Goal: Transaction & Acquisition: Purchase product/service

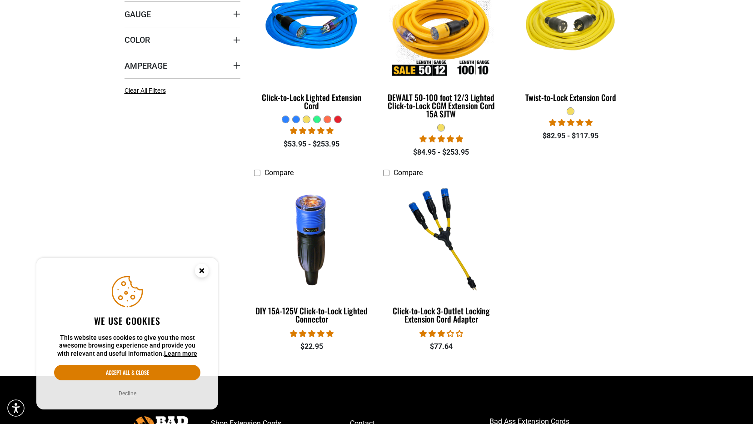
scroll to position [318, 0]
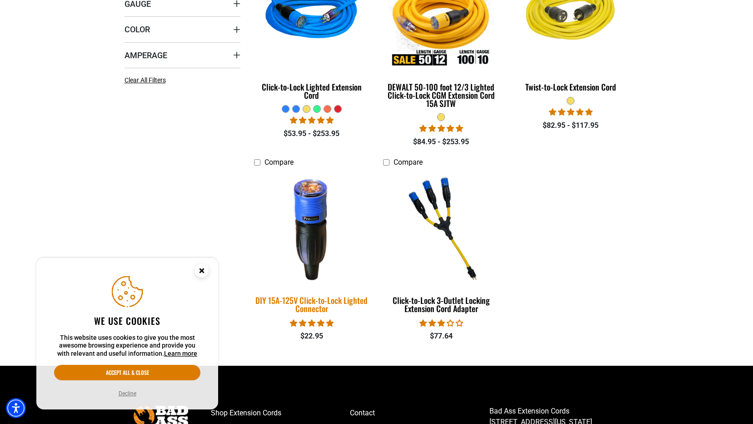
click at [323, 304] on div "DIY 15A-125V Click-to-Lock Lighted Connector" at bounding box center [312, 304] width 116 height 16
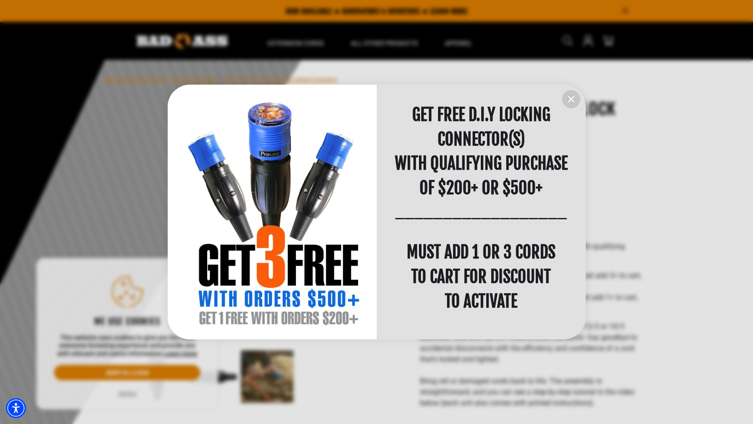
click at [573, 98] on icon "information" at bounding box center [571, 98] width 5 height 5
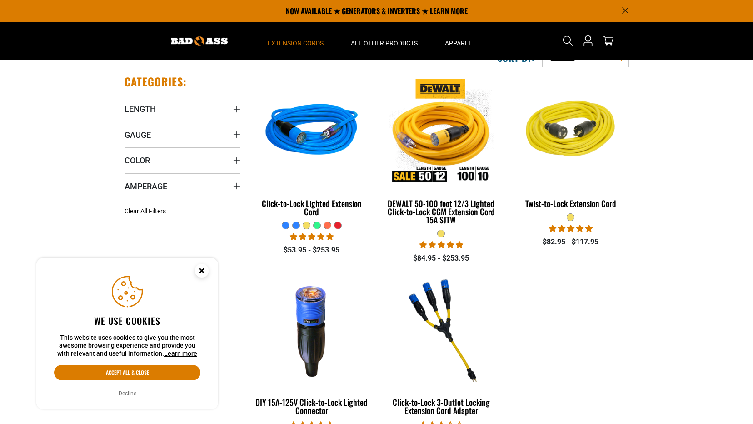
scroll to position [136, 0]
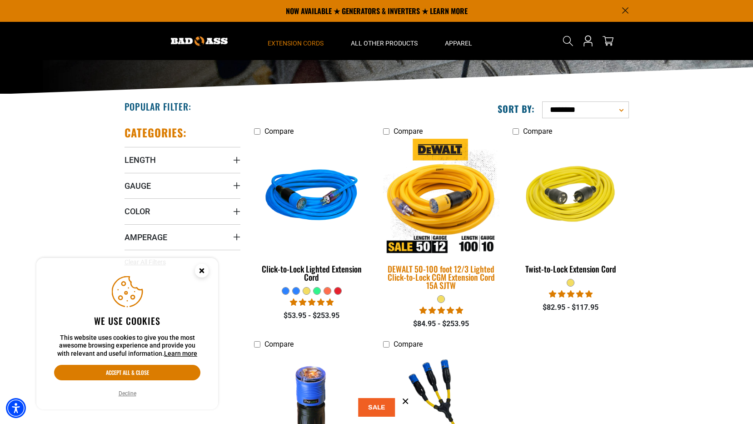
click at [462, 272] on div "DEWALT 50-100 foot 12/3 Lighted Click-to-Lock CGM Extension Cord 15A SJTW" at bounding box center [441, 277] width 116 height 25
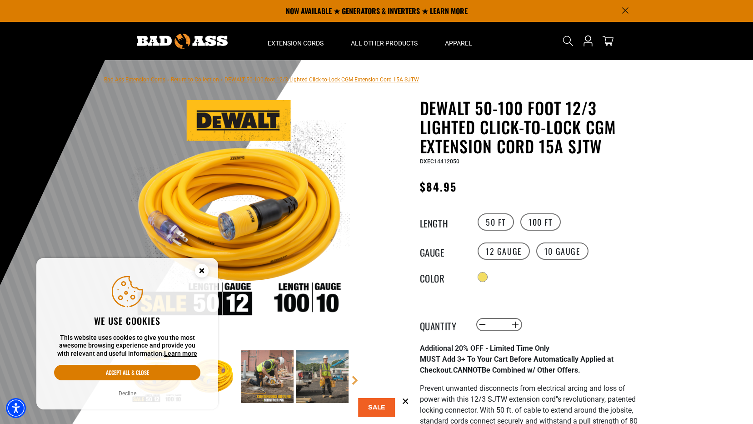
click at [201, 265] on circle "Cookie Consent" at bounding box center [202, 271] width 14 height 14
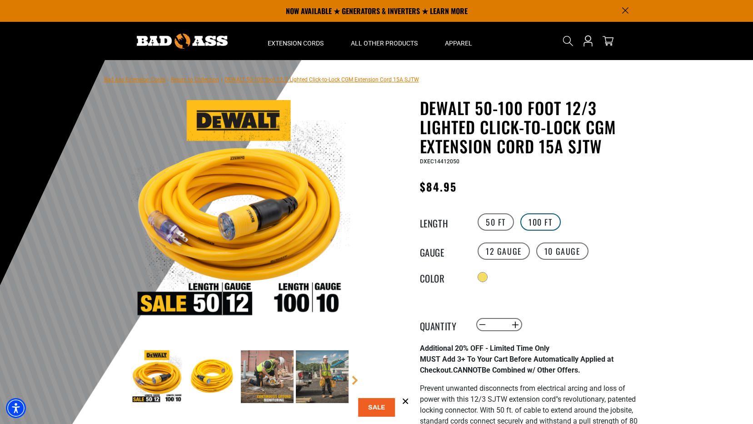
click at [550, 226] on label "100 FT" at bounding box center [540, 221] width 40 height 17
click at [559, 253] on label "10 Gauge" at bounding box center [562, 250] width 52 height 17
click at [513, 246] on label "12 Gauge" at bounding box center [504, 250] width 52 height 17
click at [503, 225] on label "50 FT" at bounding box center [496, 221] width 36 height 17
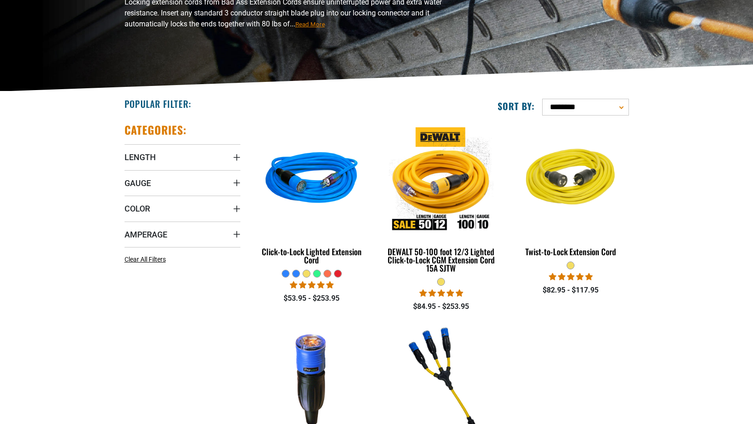
scroll to position [227, 0]
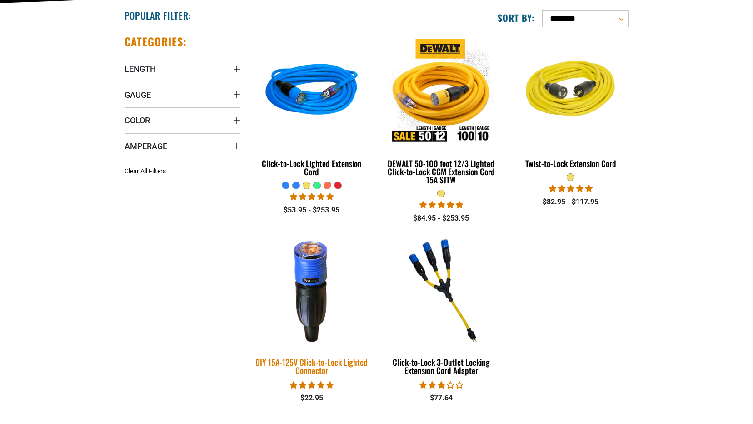
click at [325, 302] on img at bounding box center [311, 290] width 127 height 116
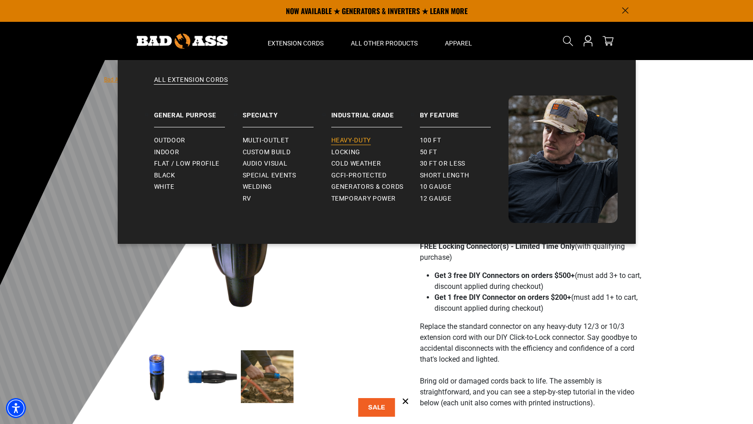
click at [346, 139] on span "Heavy-Duty" at bounding box center [351, 140] width 40 height 8
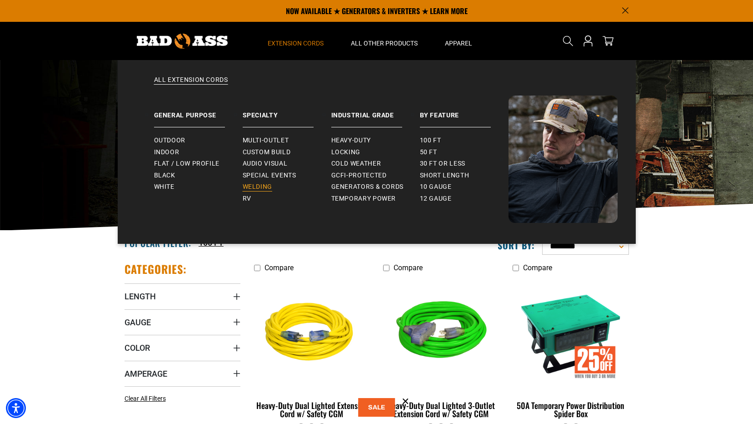
click at [265, 185] on span "Welding" at bounding box center [258, 187] width 30 height 8
